Goal: Task Accomplishment & Management: Use online tool/utility

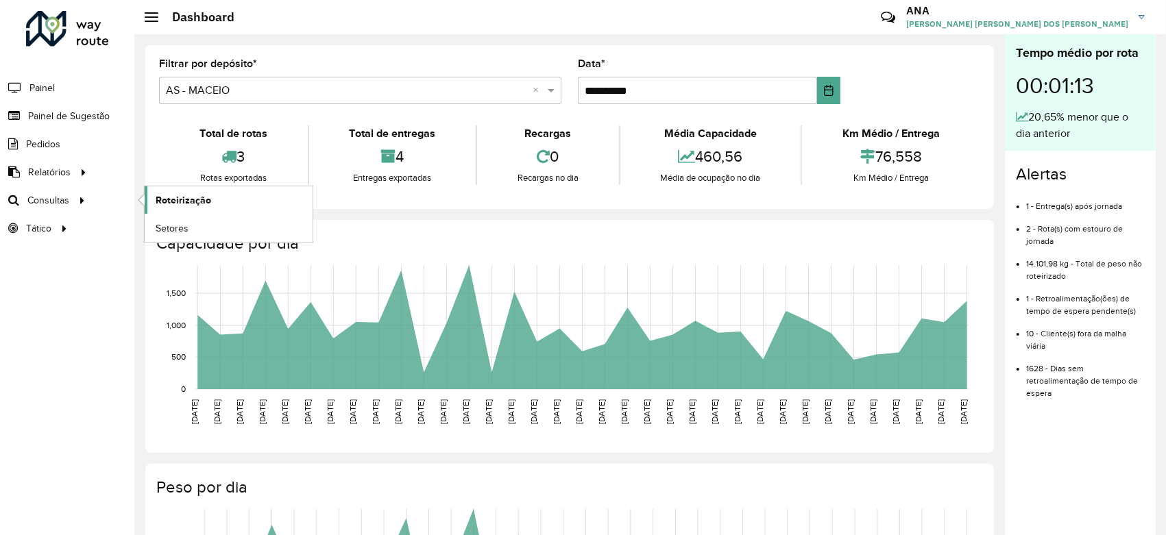
click at [163, 197] on span "Roteirização" at bounding box center [184, 200] width 56 height 14
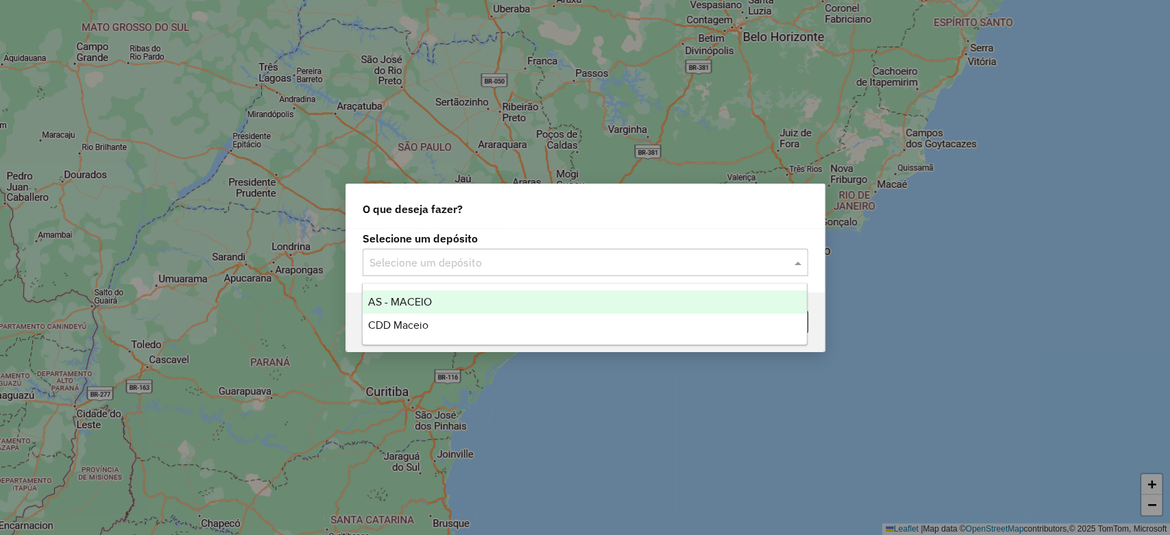
click at [569, 258] on input "text" at bounding box center [571, 263] width 404 height 16
click at [487, 320] on div "CDD Maceio" at bounding box center [584, 325] width 444 height 23
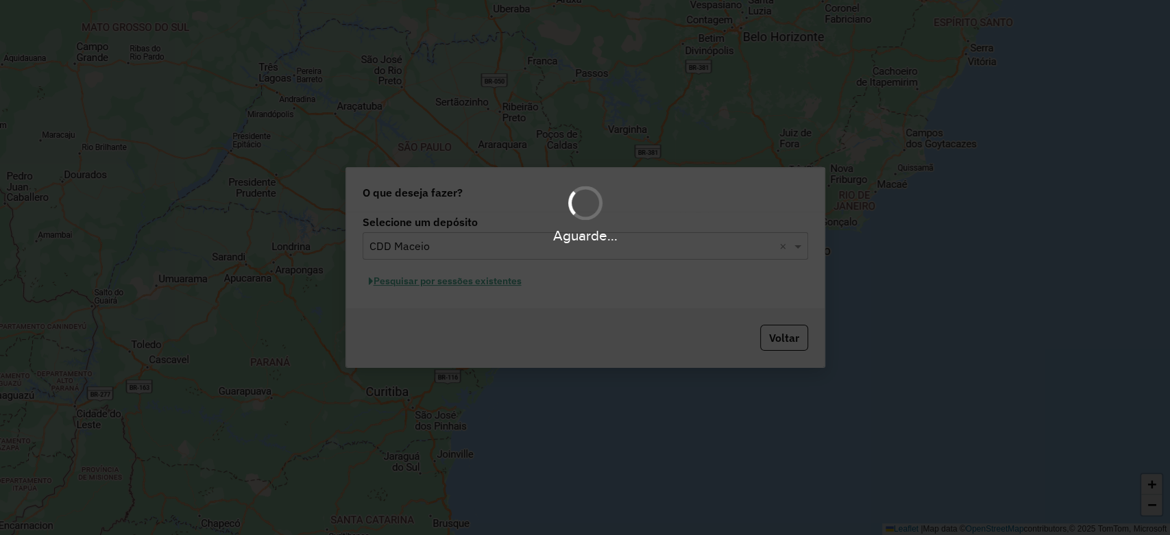
click at [476, 286] on div "Aguarde..." at bounding box center [585, 267] width 1170 height 535
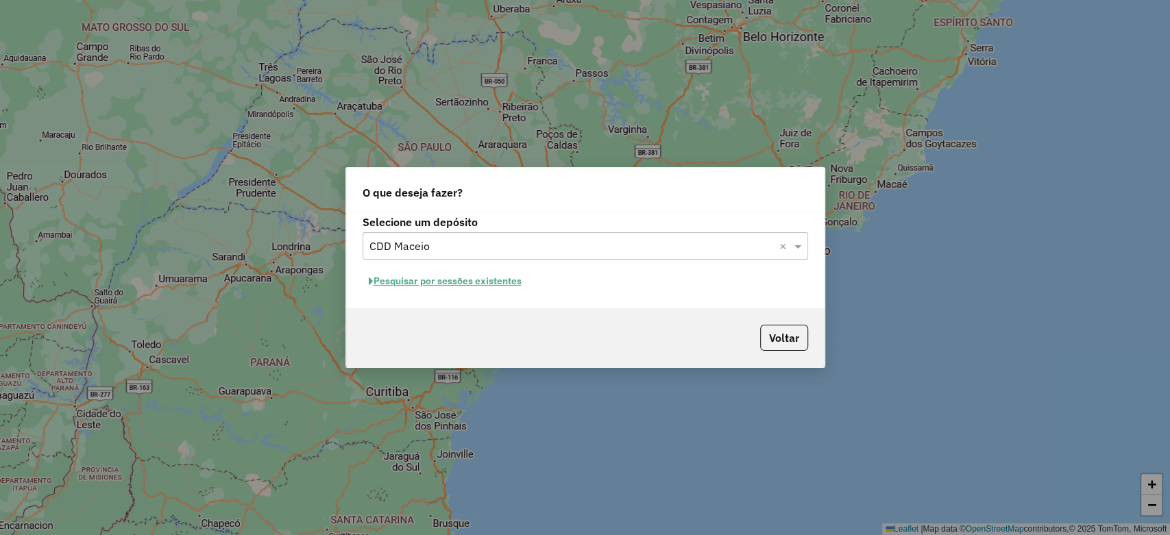
click at [476, 286] on hb-app "Aguarde... Pop-up bloqueado! Seu navegador bloqueou automáticamente a abertura …" at bounding box center [585, 267] width 1170 height 535
click at [476, 286] on button "Pesquisar por sessões existentes" at bounding box center [444, 281] width 165 height 21
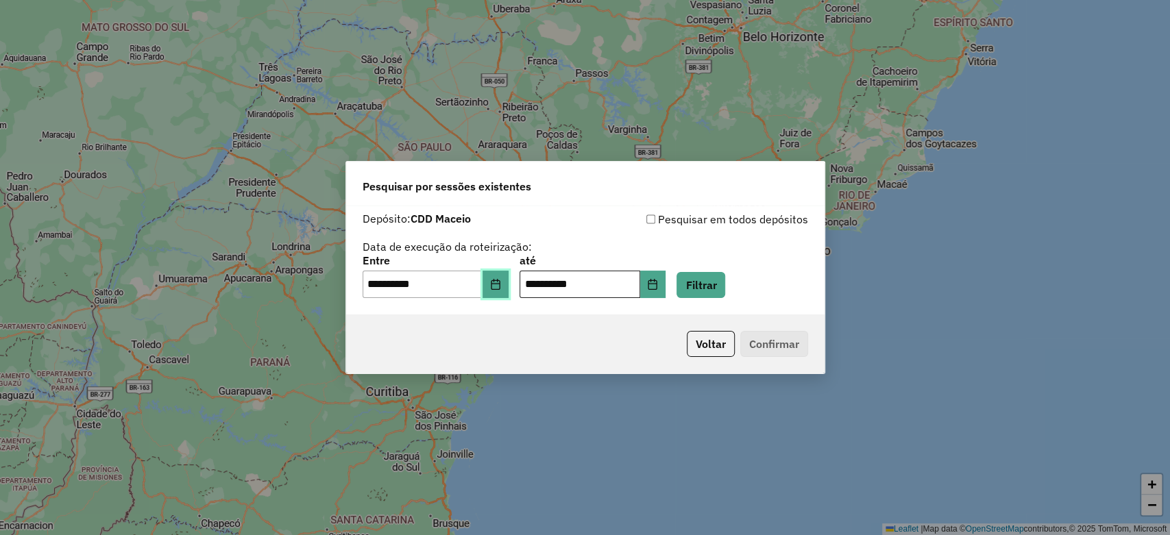
click at [508, 286] on button "Choose Date" at bounding box center [495, 284] width 26 height 27
click at [723, 297] on button "Filtrar" at bounding box center [700, 285] width 49 height 26
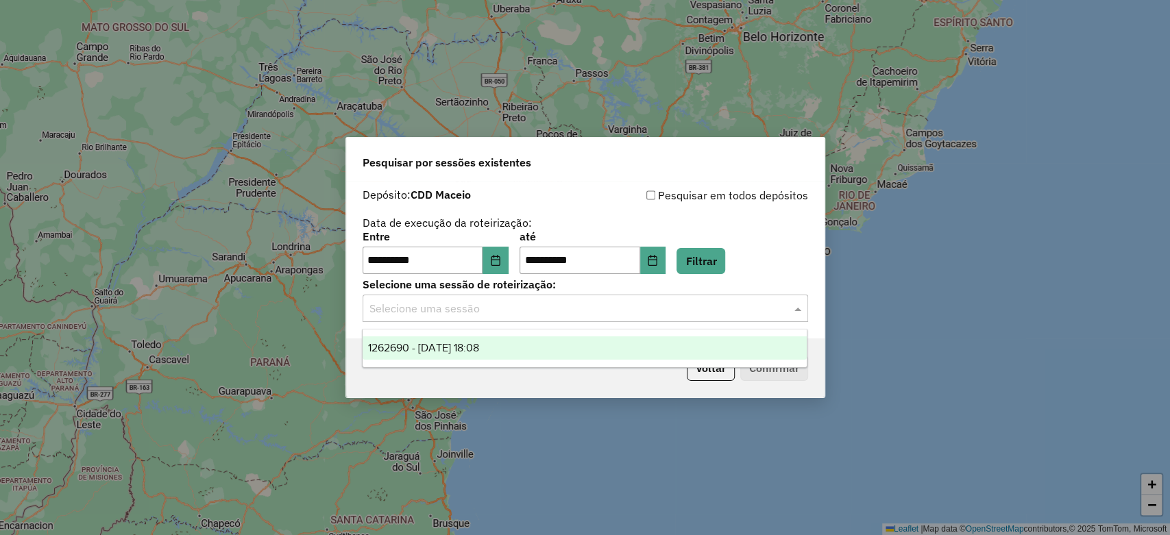
click at [525, 310] on input "text" at bounding box center [571, 309] width 404 height 16
click at [519, 341] on div "1262690 - [DATE] 18:08" at bounding box center [584, 347] width 444 height 23
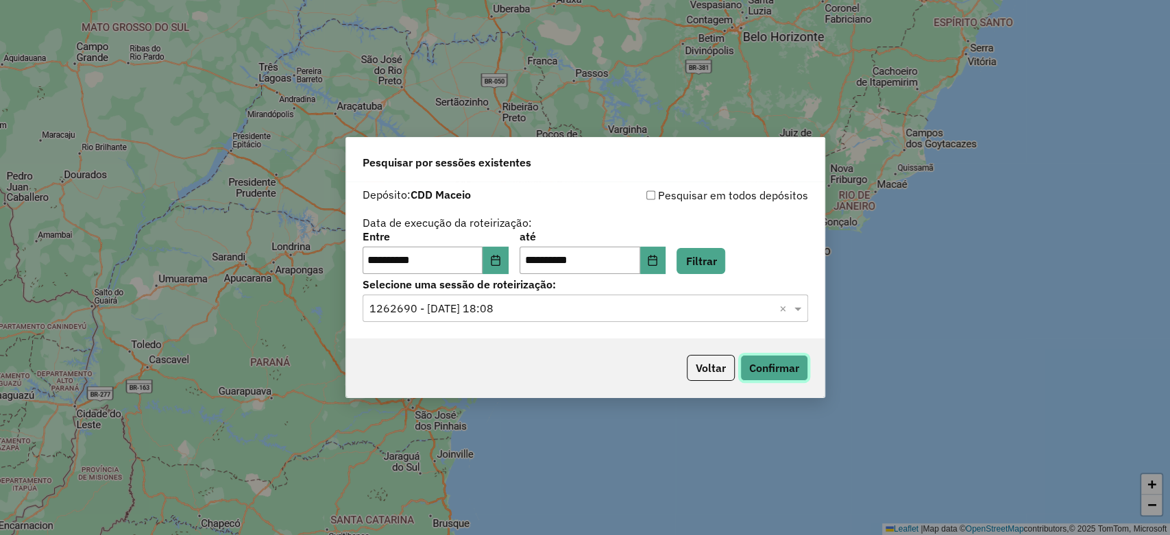
click at [796, 366] on button "Confirmar" at bounding box center [774, 368] width 68 height 26
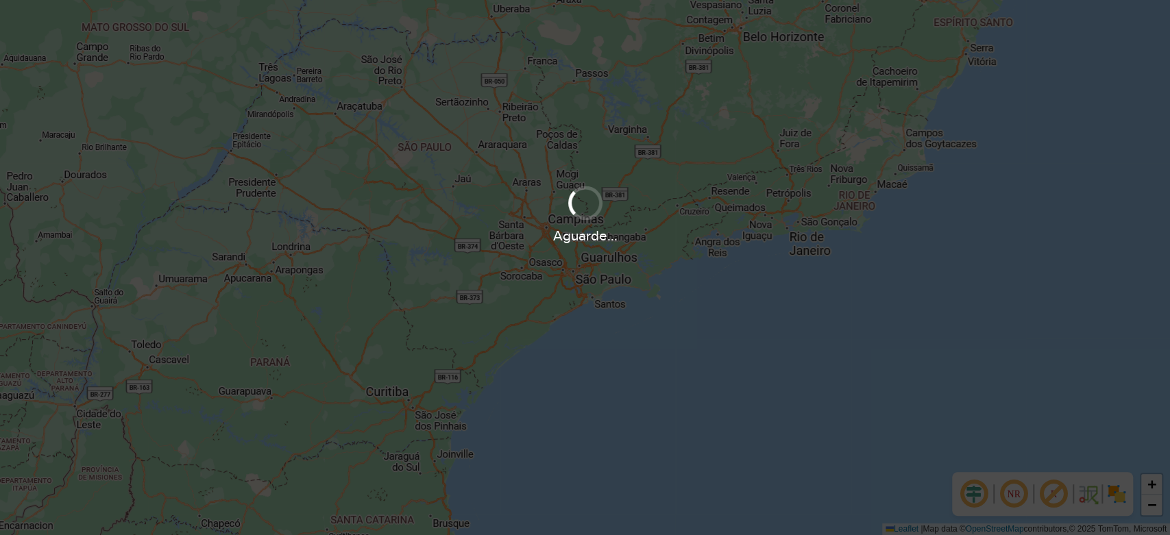
drag, startPoint x: 1135, startPoint y: 4, endPoint x: 585, endPoint y: 203, distance: 585.0
click at [585, 203] on div at bounding box center [585, 204] width 38 height 38
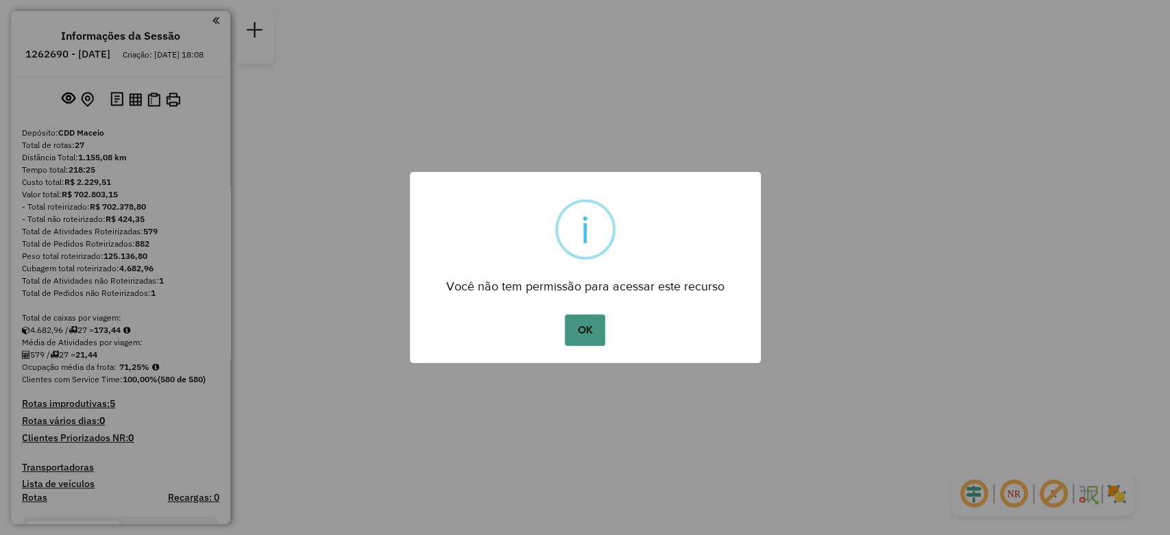
drag, startPoint x: 566, startPoint y: 344, endPoint x: 575, endPoint y: 338, distance: 10.8
click at [567, 344] on button "OK" at bounding box center [585, 331] width 40 height 32
